Goal: Find specific fact: Find specific fact

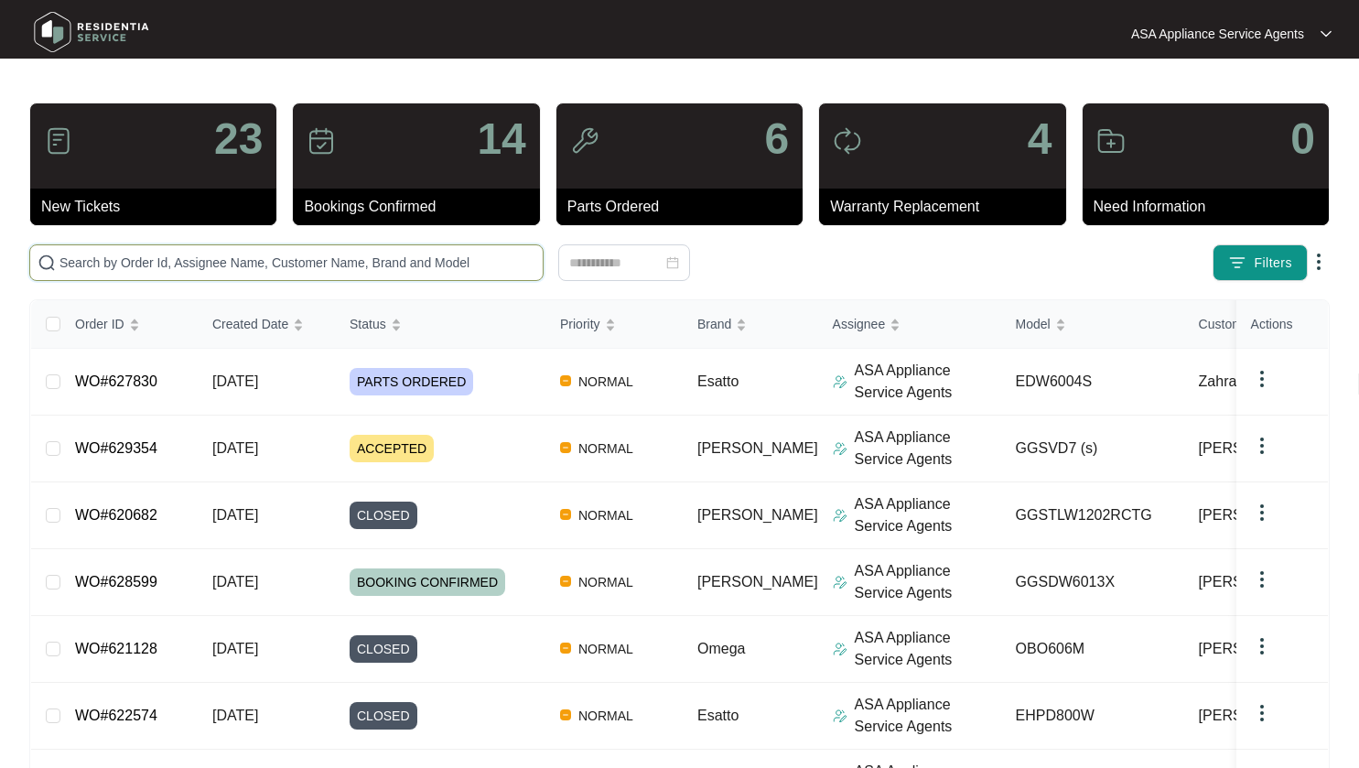
click at [172, 271] on input "text" at bounding box center [297, 263] width 476 height 20
paste input "407190510"
type input "407190510"
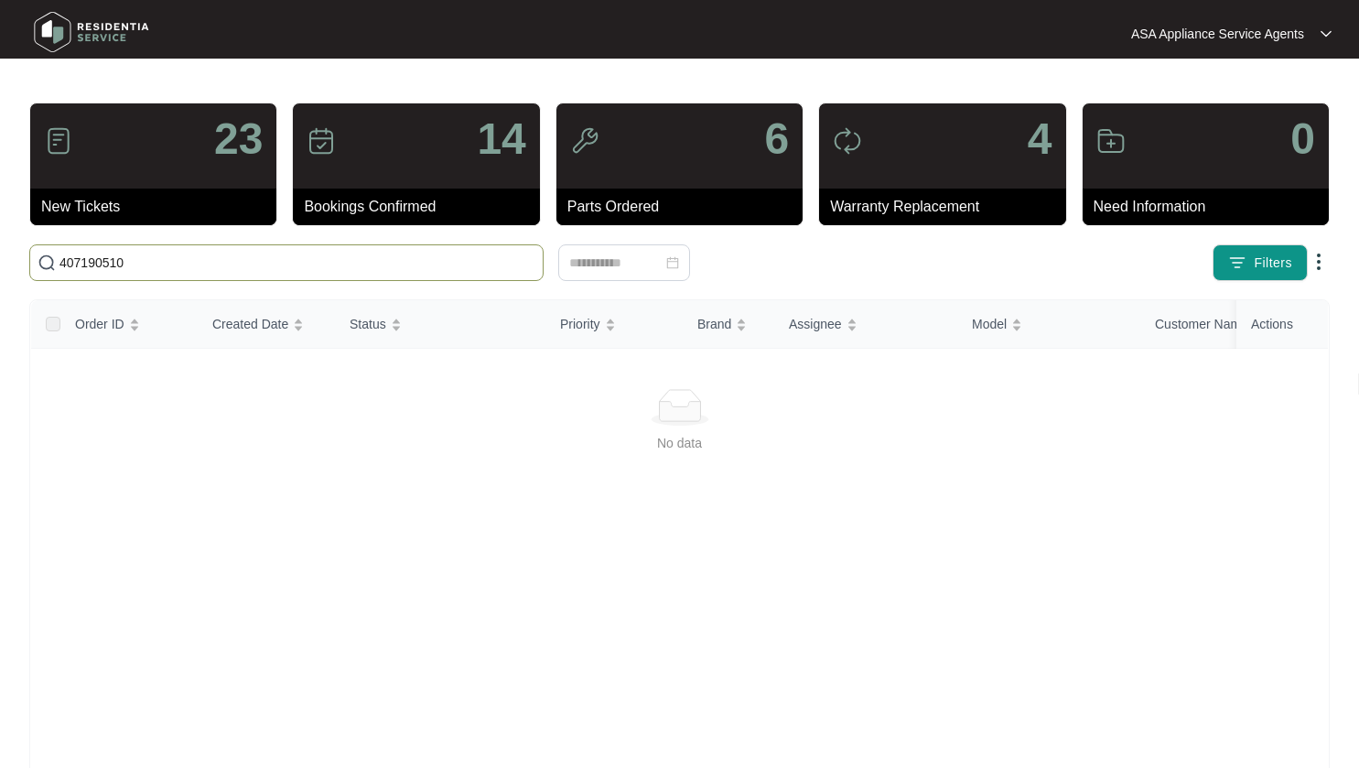
drag, startPoint x: 161, startPoint y: 262, endPoint x: 39, endPoint y: 260, distance: 121.7
click at [39, 260] on span "407190510" at bounding box center [286, 262] width 514 height 37
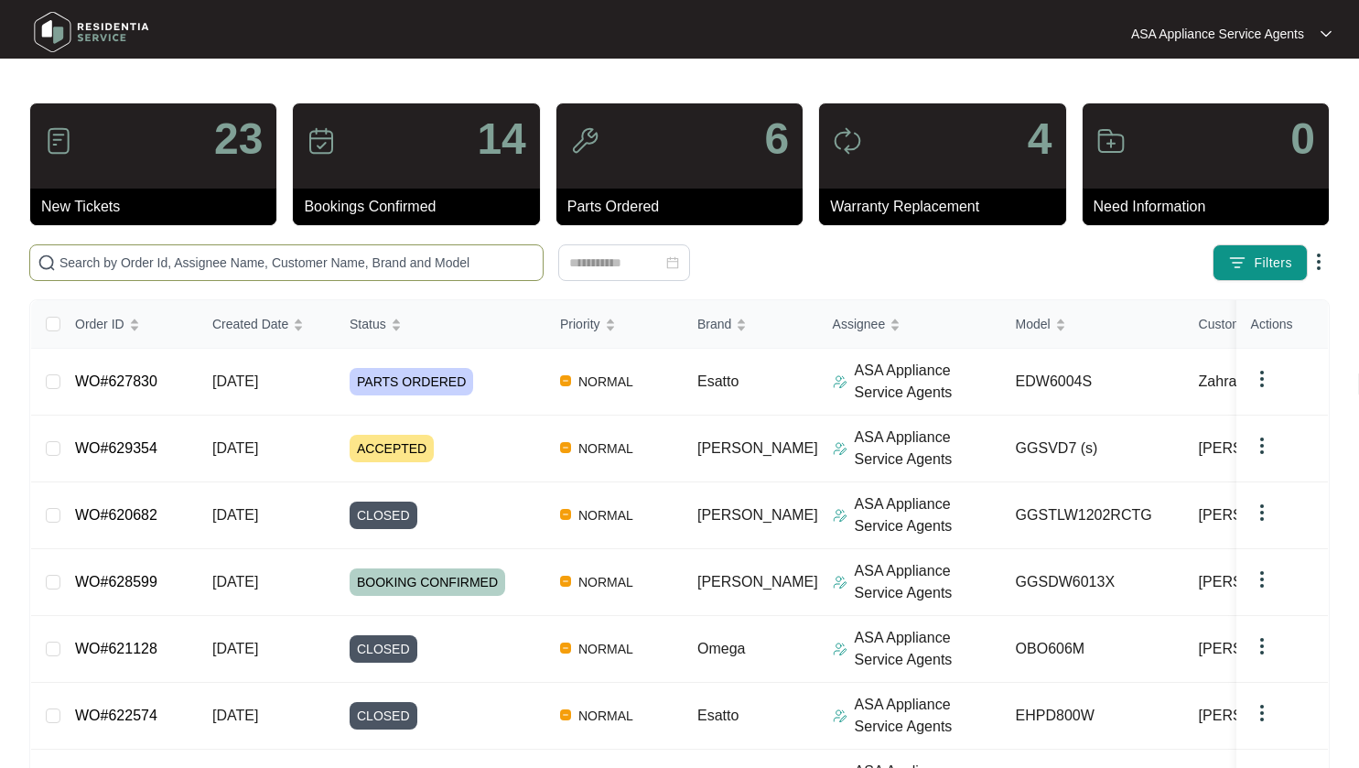
click at [307, 264] on input "text" at bounding box center [297, 263] width 476 height 20
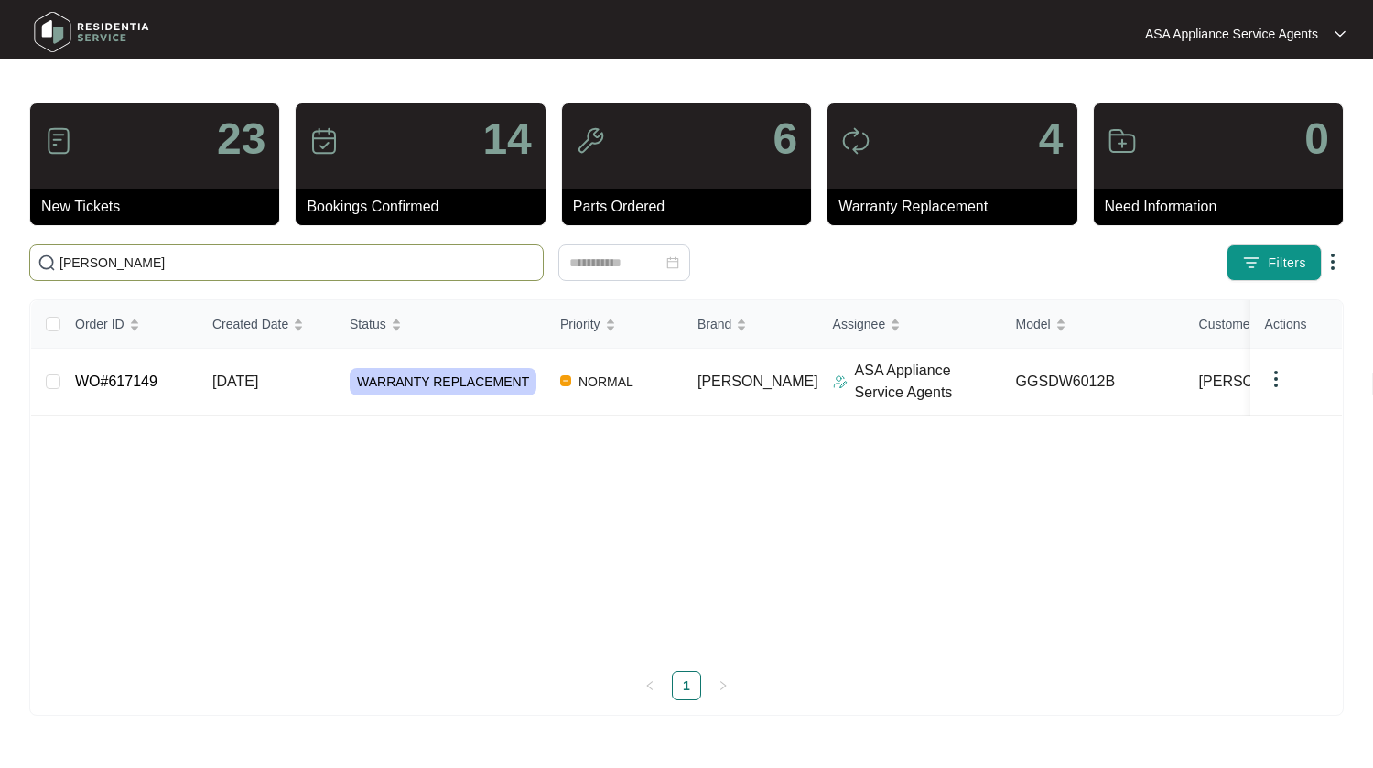
type input "[PERSON_NAME]"
click at [317, 383] on td "[DATE]" at bounding box center [266, 382] width 137 height 67
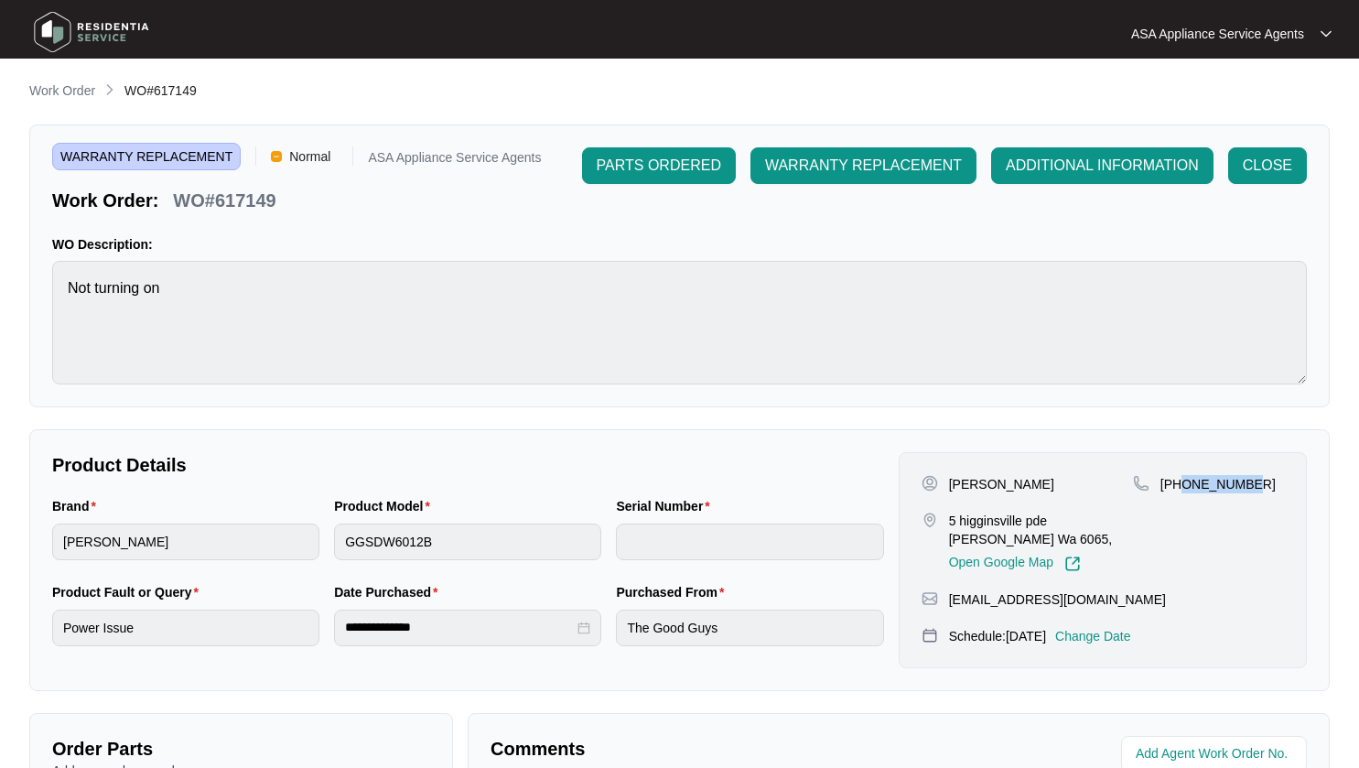
drag, startPoint x: 1181, startPoint y: 483, endPoint x: 1252, endPoint y: 482, distance: 71.4
click at [1252, 482] on div "[PHONE_NUMBER]" at bounding box center [1208, 484] width 151 height 18
drag, startPoint x: 950, startPoint y: 597, endPoint x: 1131, endPoint y: 601, distance: 181.3
click at [1131, 601] on div "[EMAIL_ADDRESS][DOMAIN_NAME]" at bounding box center [1103, 599] width 362 height 18
copy p "[EMAIL_ADDRESS][DOMAIN_NAME]"
